Goal: Use online tool/utility: Utilize a website feature to perform a specific function

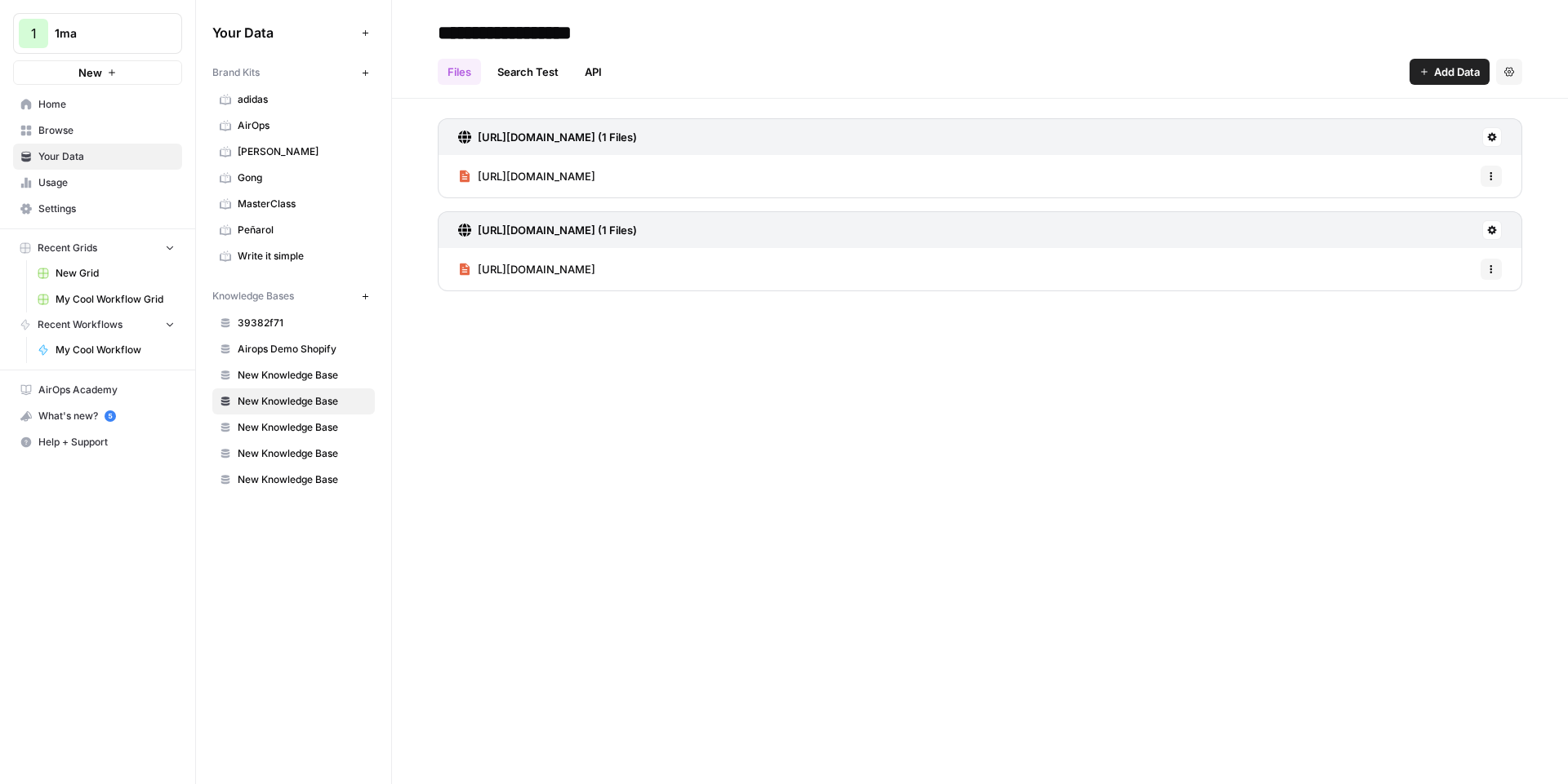
click at [558, 34] on input "**********" at bounding box center [562, 32] width 261 height 33
type input "*******"
click at [100, 72] on span "New" at bounding box center [90, 72] width 24 height 16
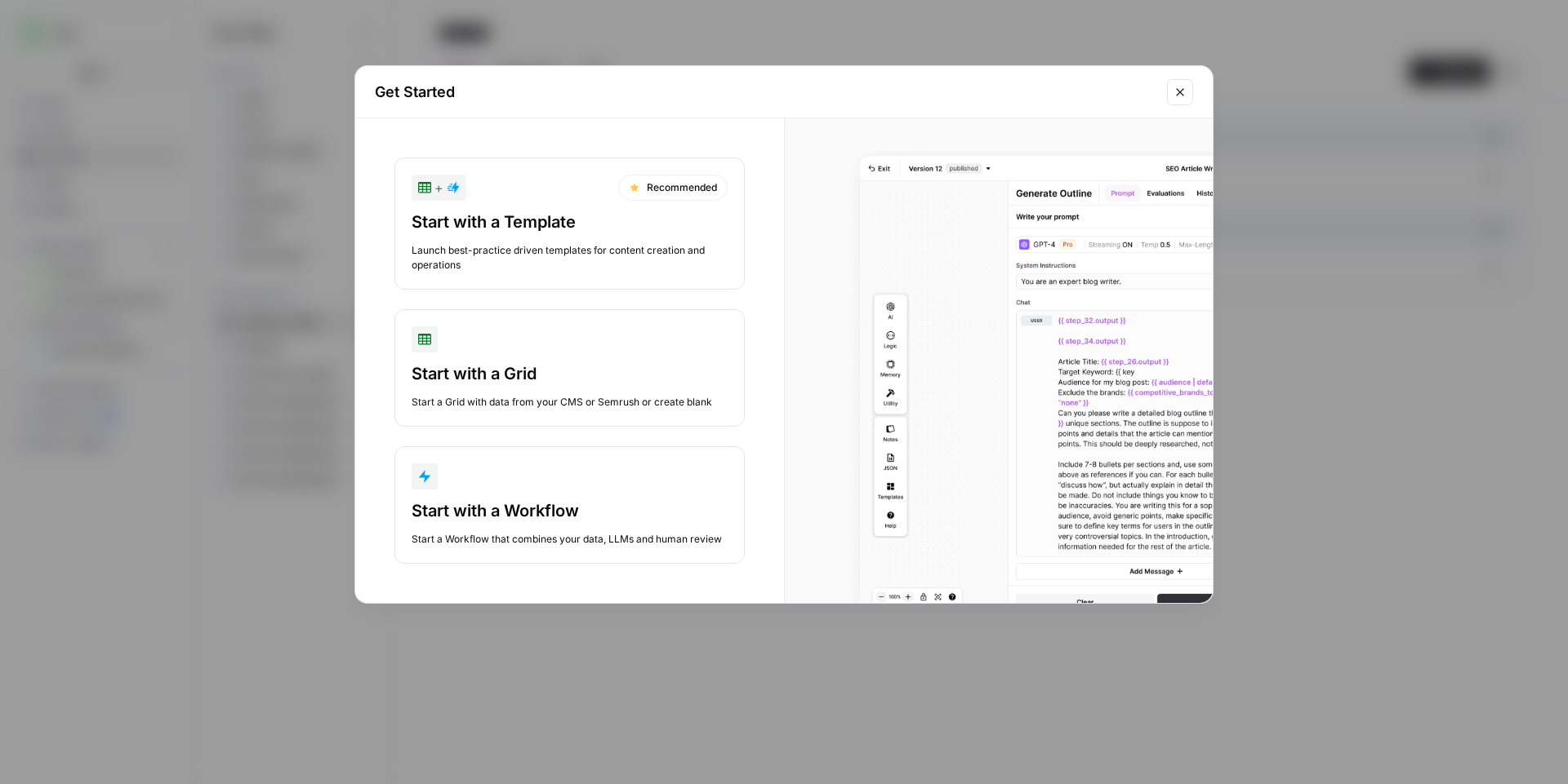
click at [544, 490] on button "Start with a Workflow Start a Workflow that combines your data, LLMs and human …" at bounding box center [569, 505] width 351 height 118
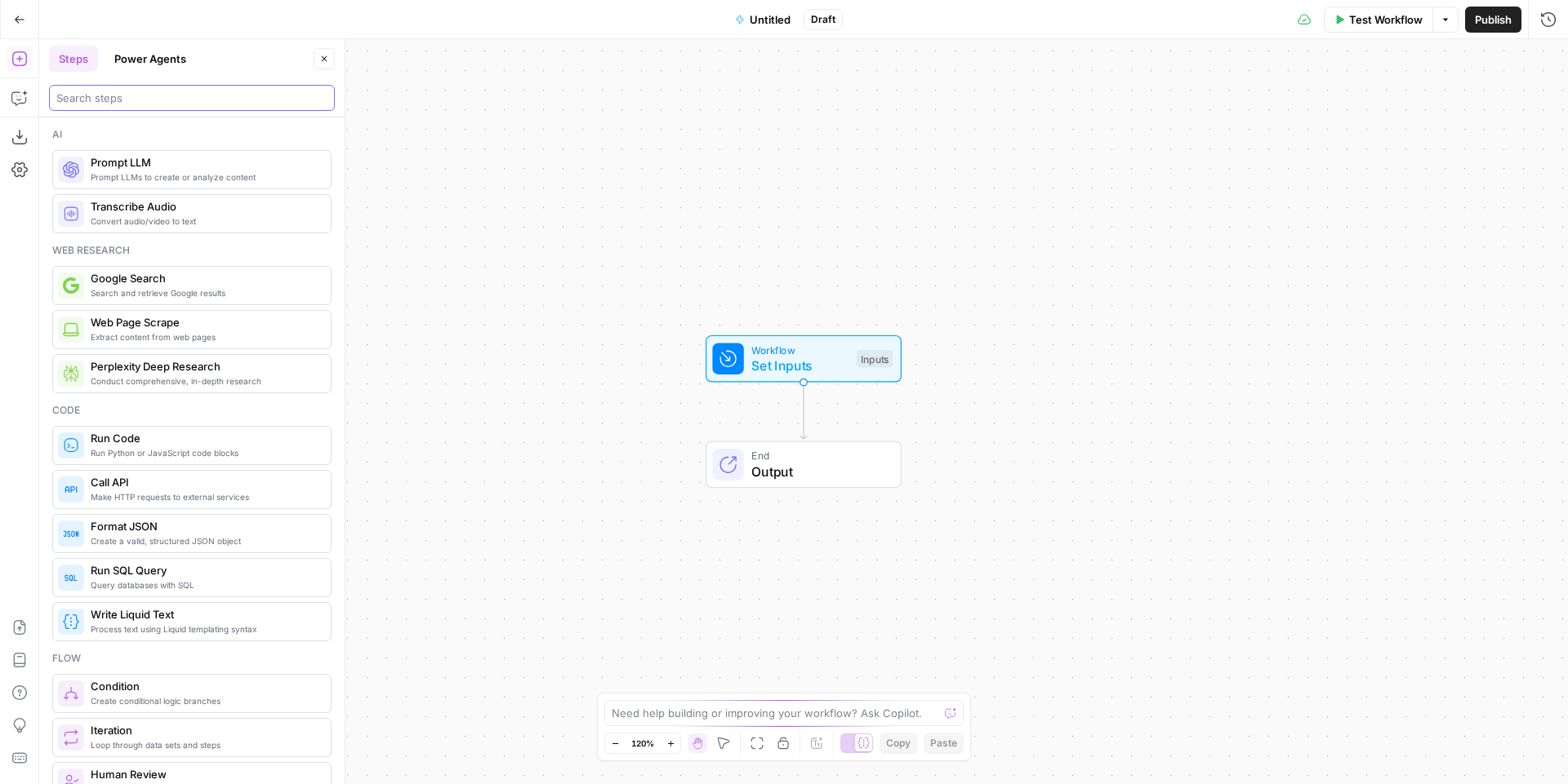
click at [109, 97] on input "search" at bounding box center [192, 97] width 271 height 16
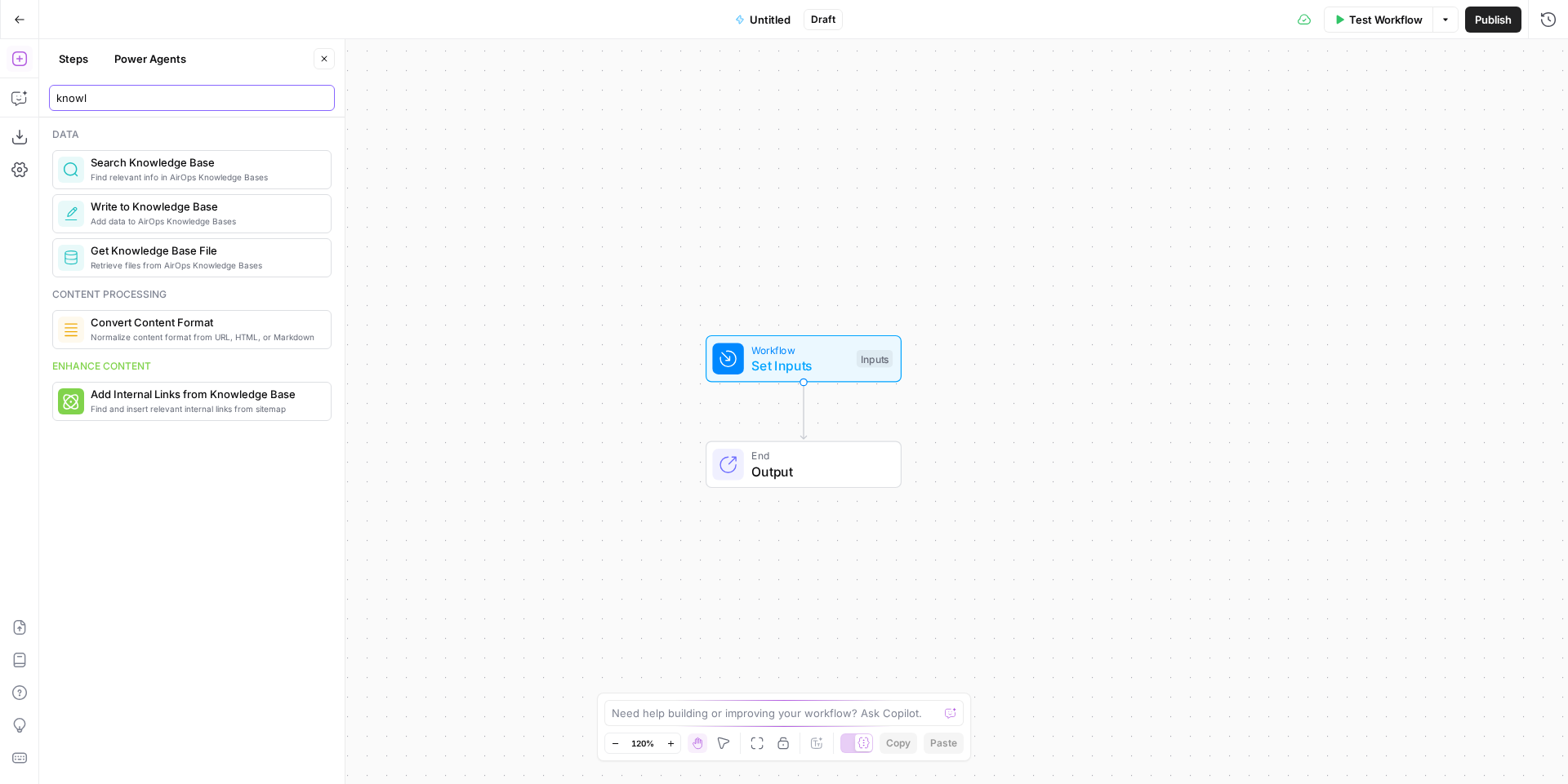
type input "knowl"
click at [192, 175] on span "Find relevant info in AirOps Knowledge Bases" at bounding box center [204, 177] width 227 height 13
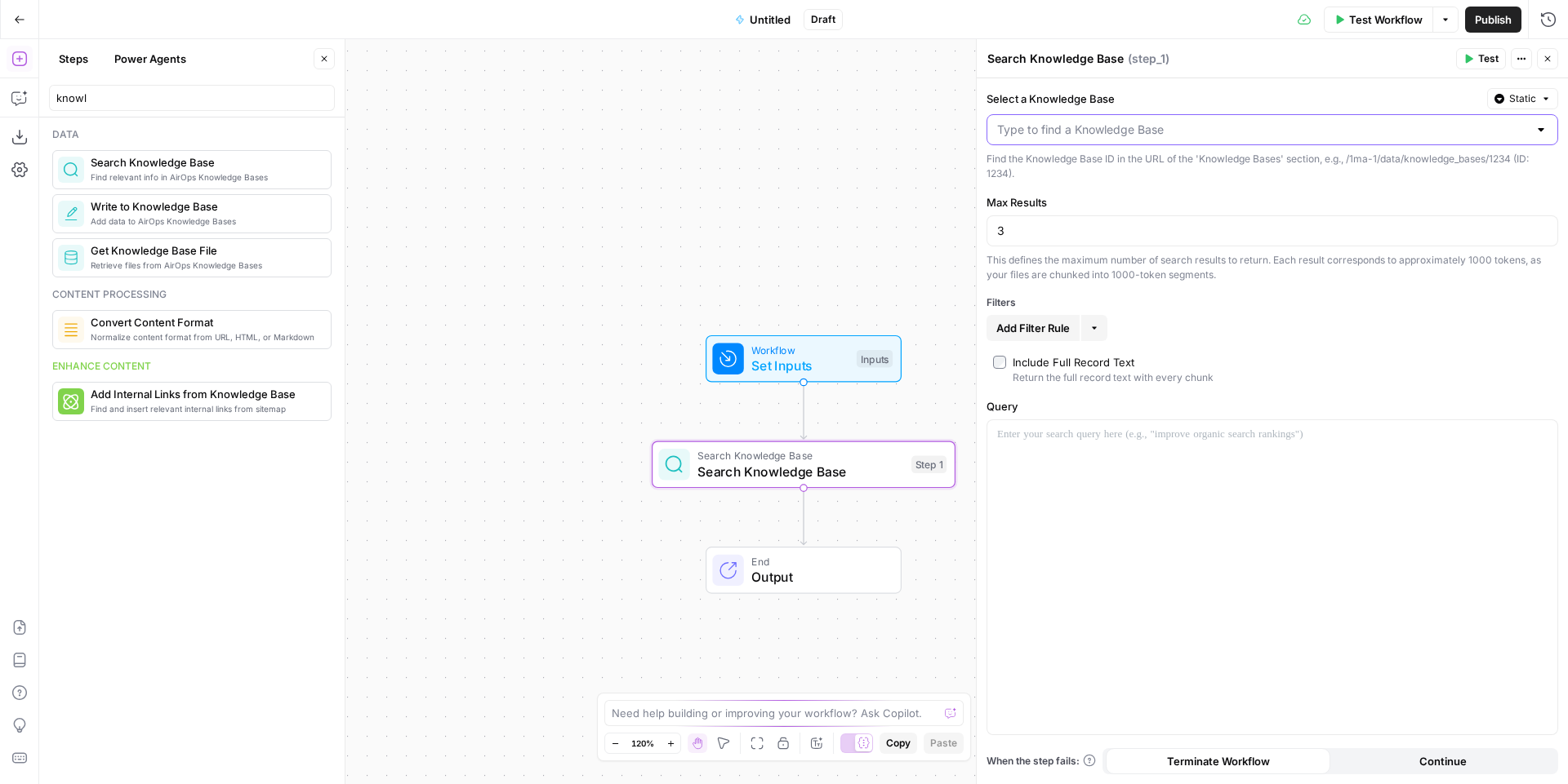
click at [1121, 122] on input "Select a Knowledge Base" at bounding box center [1262, 129] width 531 height 16
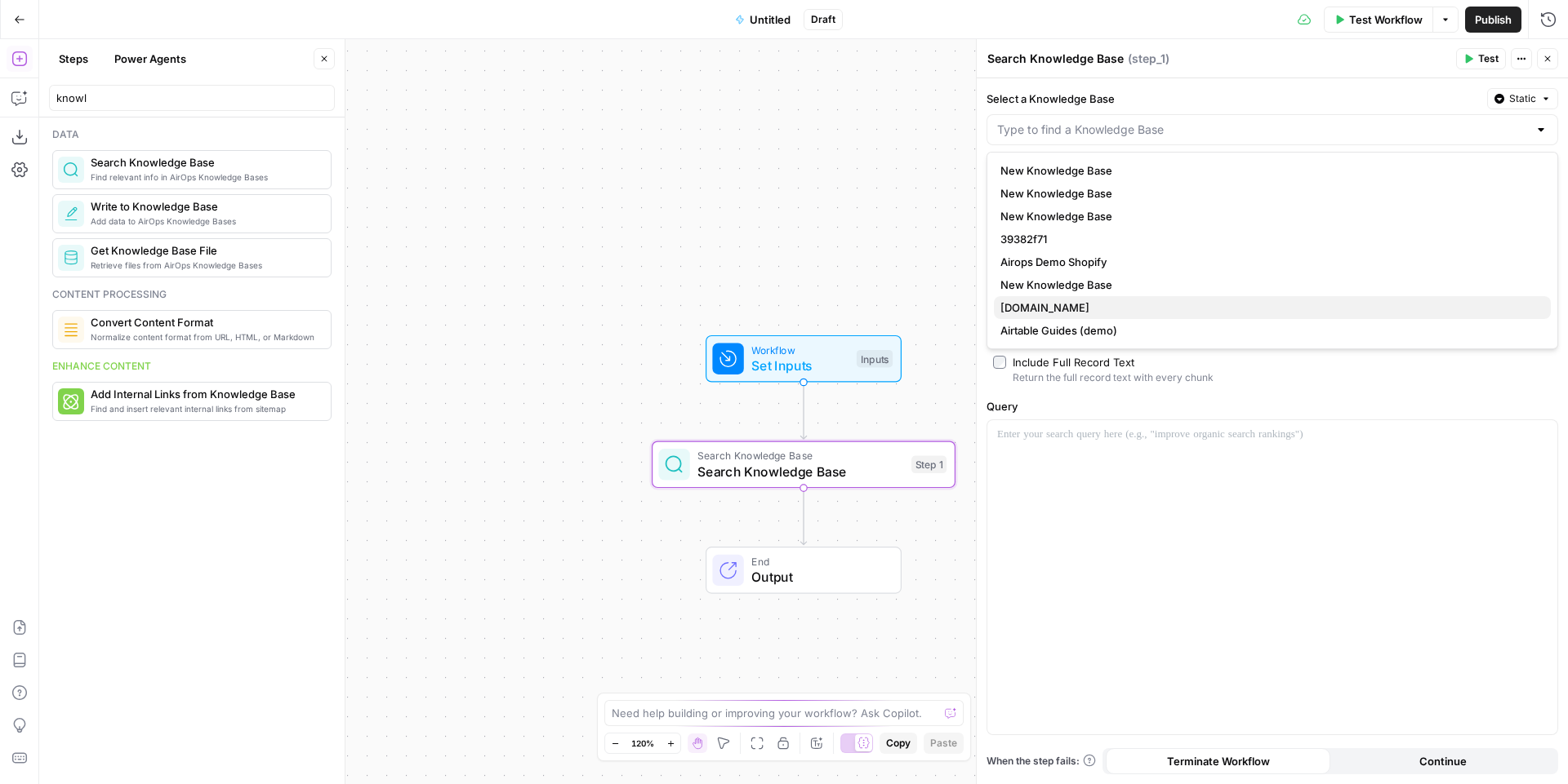
click at [1054, 312] on span "[DOMAIN_NAME]" at bounding box center [1269, 307] width 537 height 16
type input "[DOMAIN_NAME]"
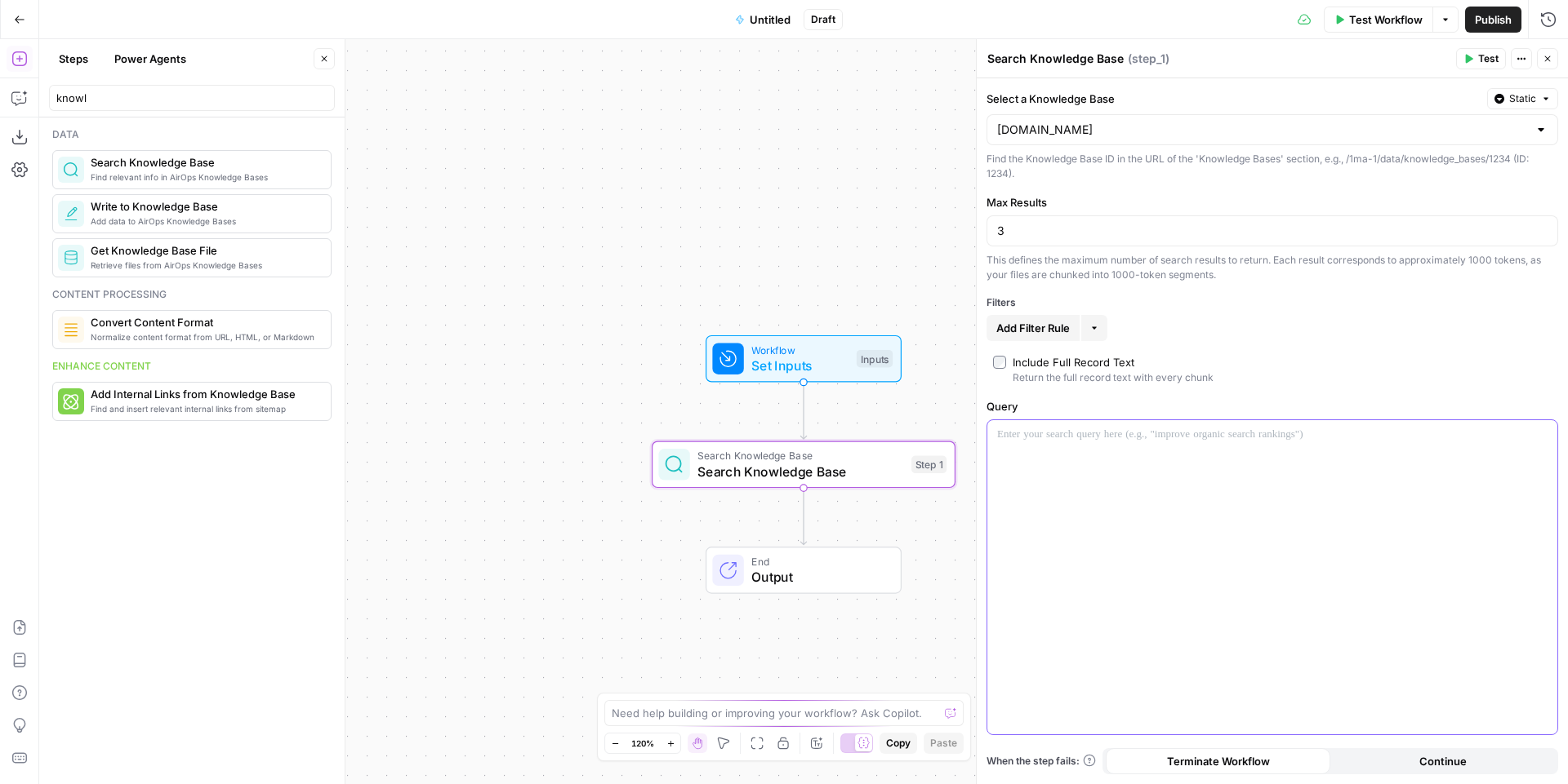
click at [1056, 482] on div at bounding box center [1272, 577] width 570 height 314
click at [1117, 362] on div "Include Full Record Text" at bounding box center [1073, 362] width 122 height 16
click at [1494, 52] on span "Test" at bounding box center [1488, 58] width 20 height 14
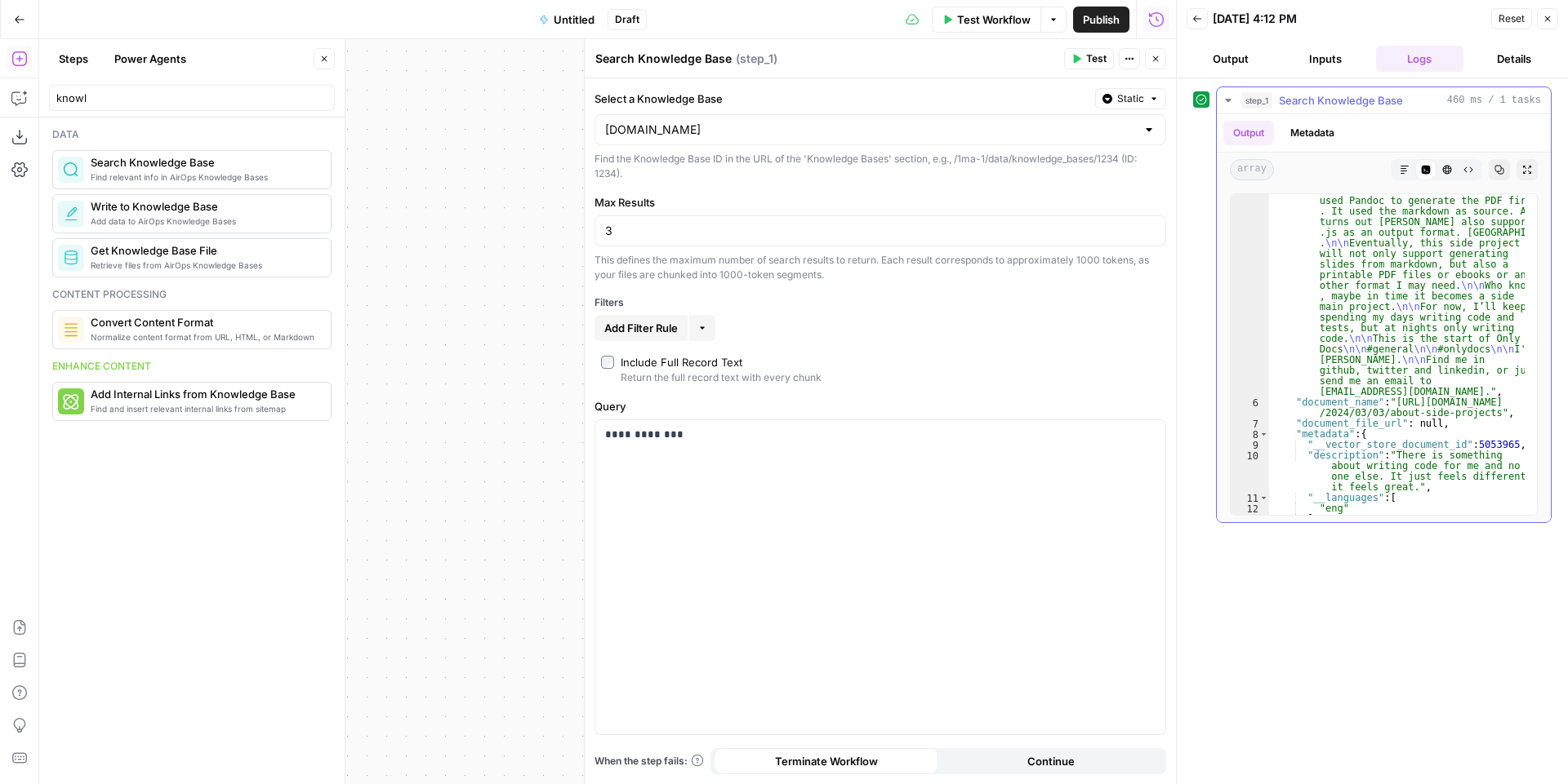
scroll to position [705, 0]
